Goal: Check status: Check status

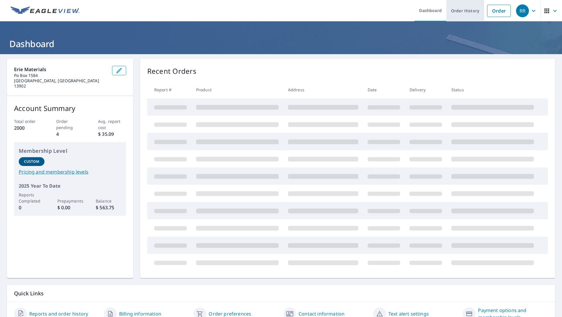
click at [455, 13] on link "Order History" at bounding box center [465, 10] width 38 height 21
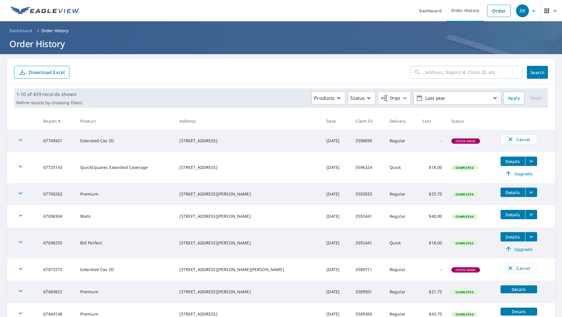
click at [459, 73] on input "text" at bounding box center [473, 72] width 97 height 16
type input "104 [PERSON_NAME]"
click button "Search" at bounding box center [536, 72] width 21 height 13
